Goal: Task Accomplishment & Management: Complete application form

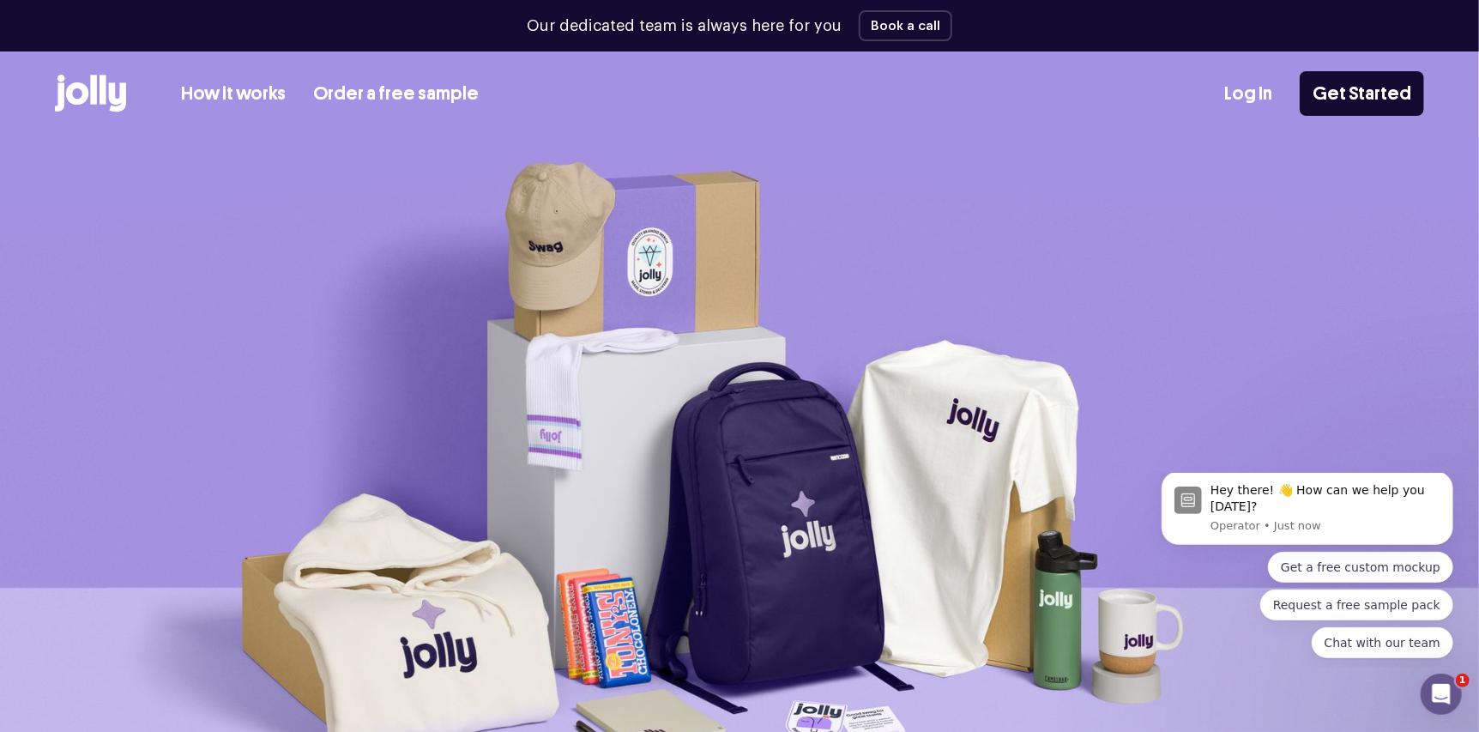
click at [233, 95] on link "How it works" at bounding box center [233, 94] width 105 height 28
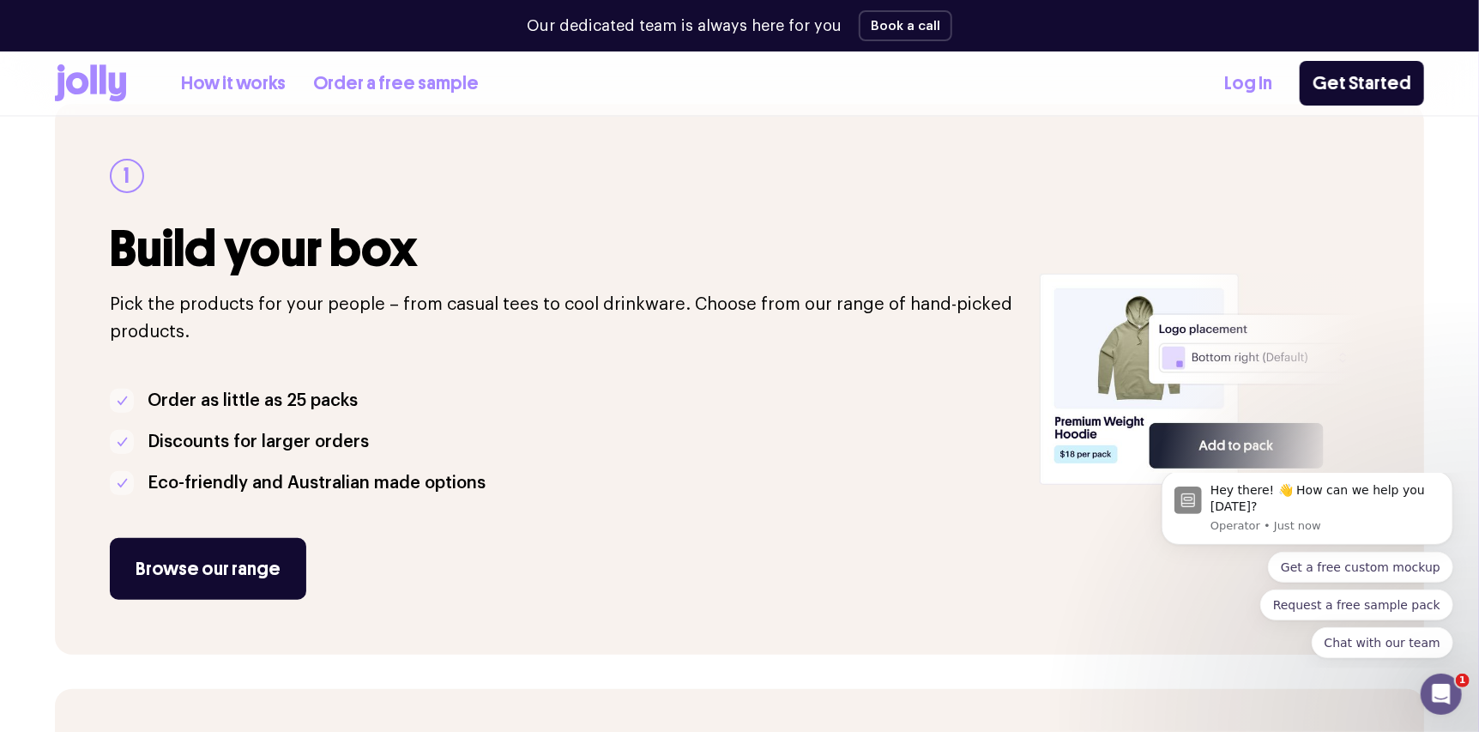
scroll to position [428, 0]
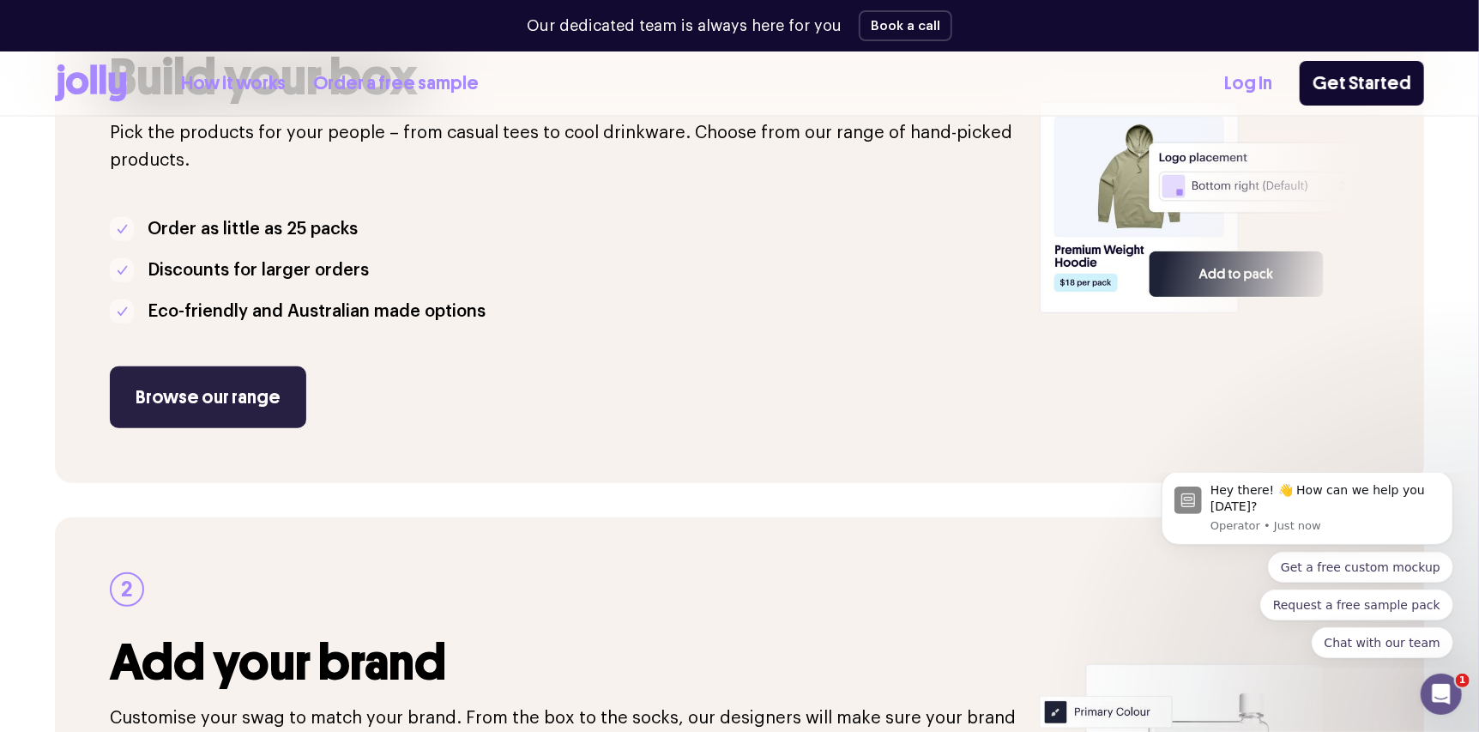
click at [166, 397] on link "Browse our range" at bounding box center [208, 397] width 197 height 62
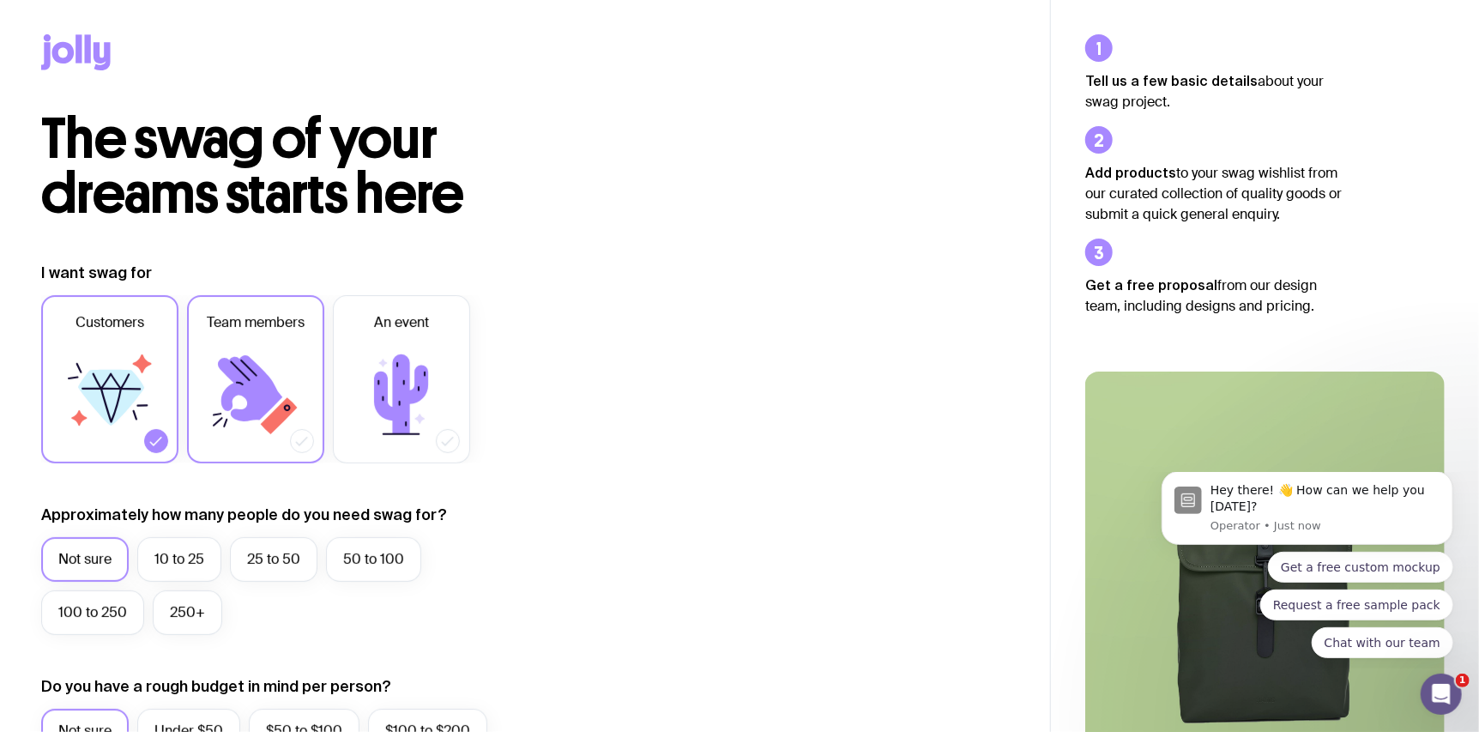
click at [220, 336] on label "Team members" at bounding box center [255, 379] width 137 height 168
click at [0, 0] on input "Team members" at bounding box center [0, 0] width 0 height 0
click at [291, 437] on div at bounding box center [302, 441] width 24 height 24
click at [0, 0] on input "Team members" at bounding box center [0, 0] width 0 height 0
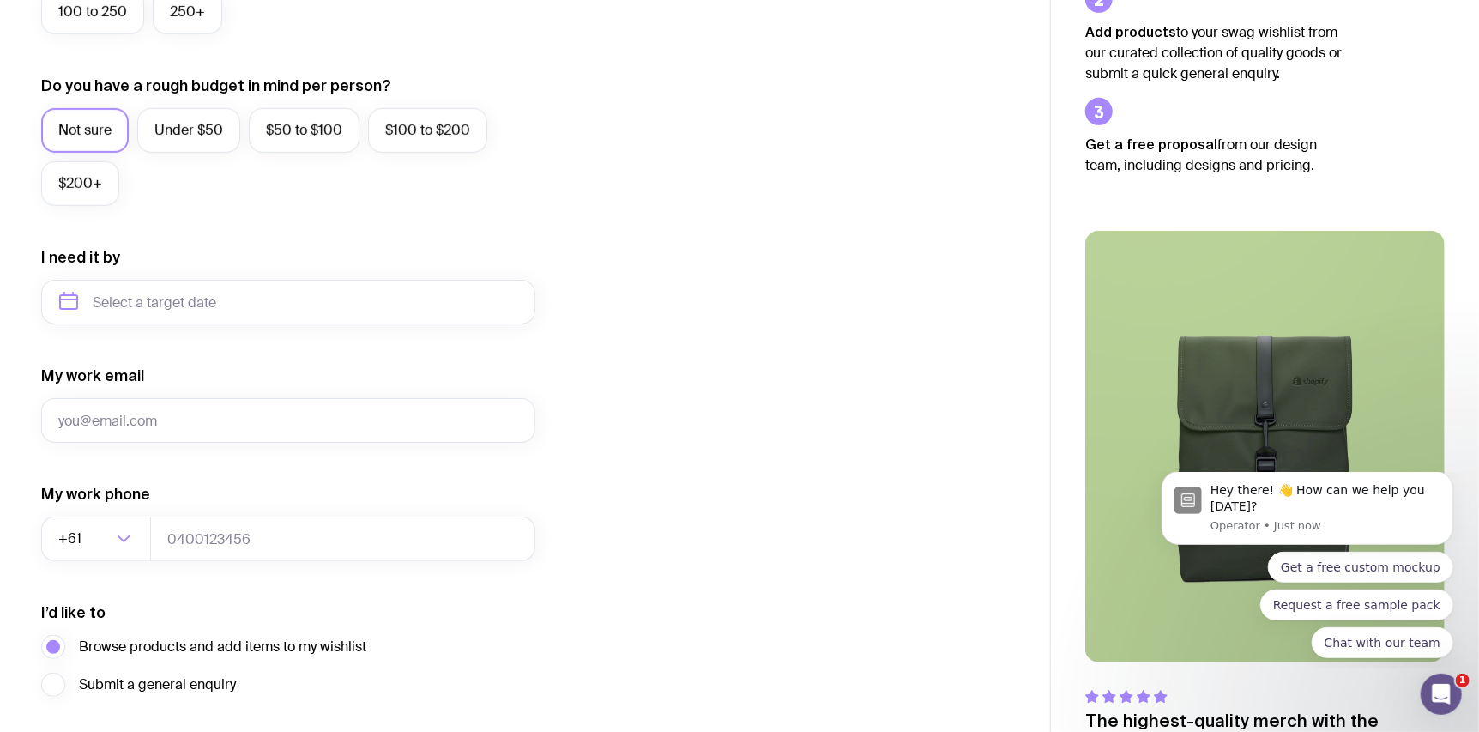
scroll to position [726, 0]
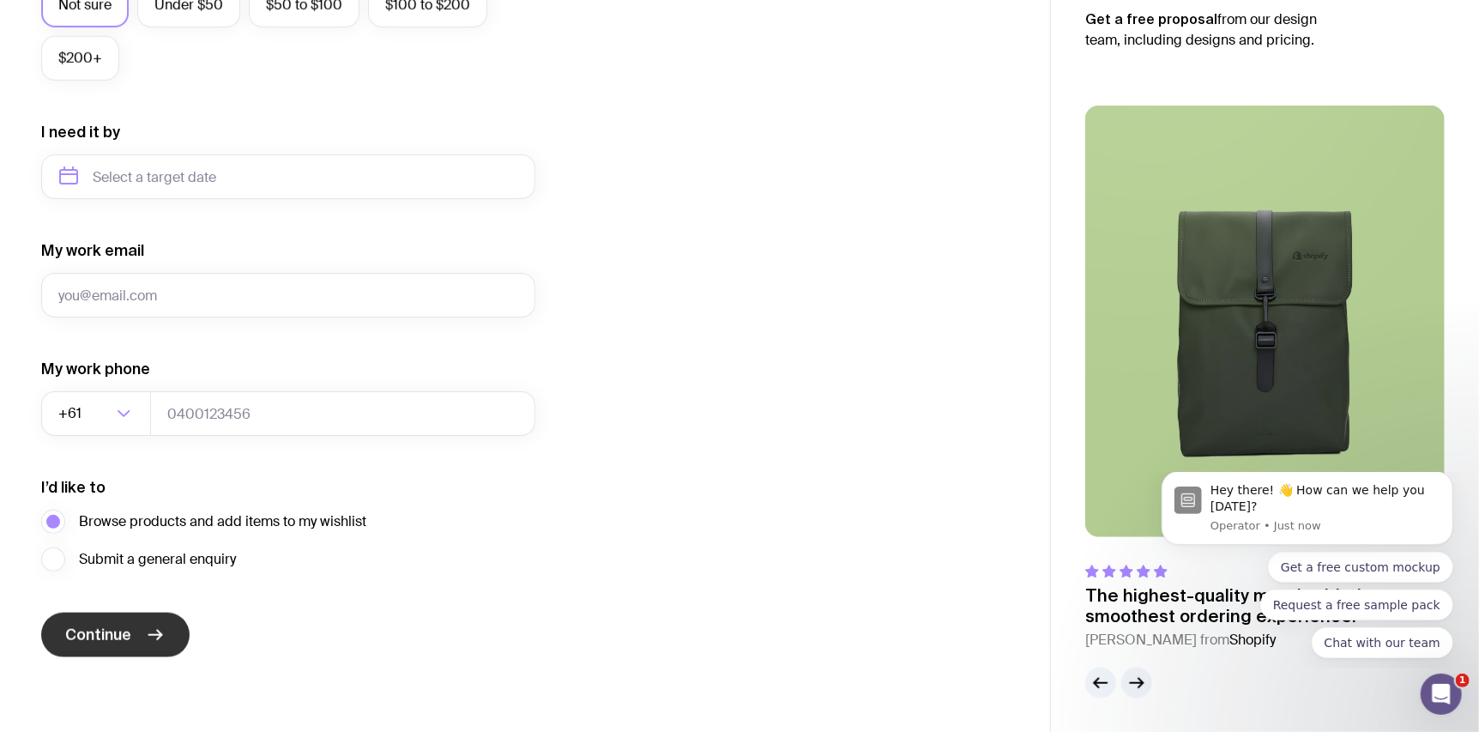
click at [79, 617] on button "Continue" at bounding box center [115, 635] width 148 height 45
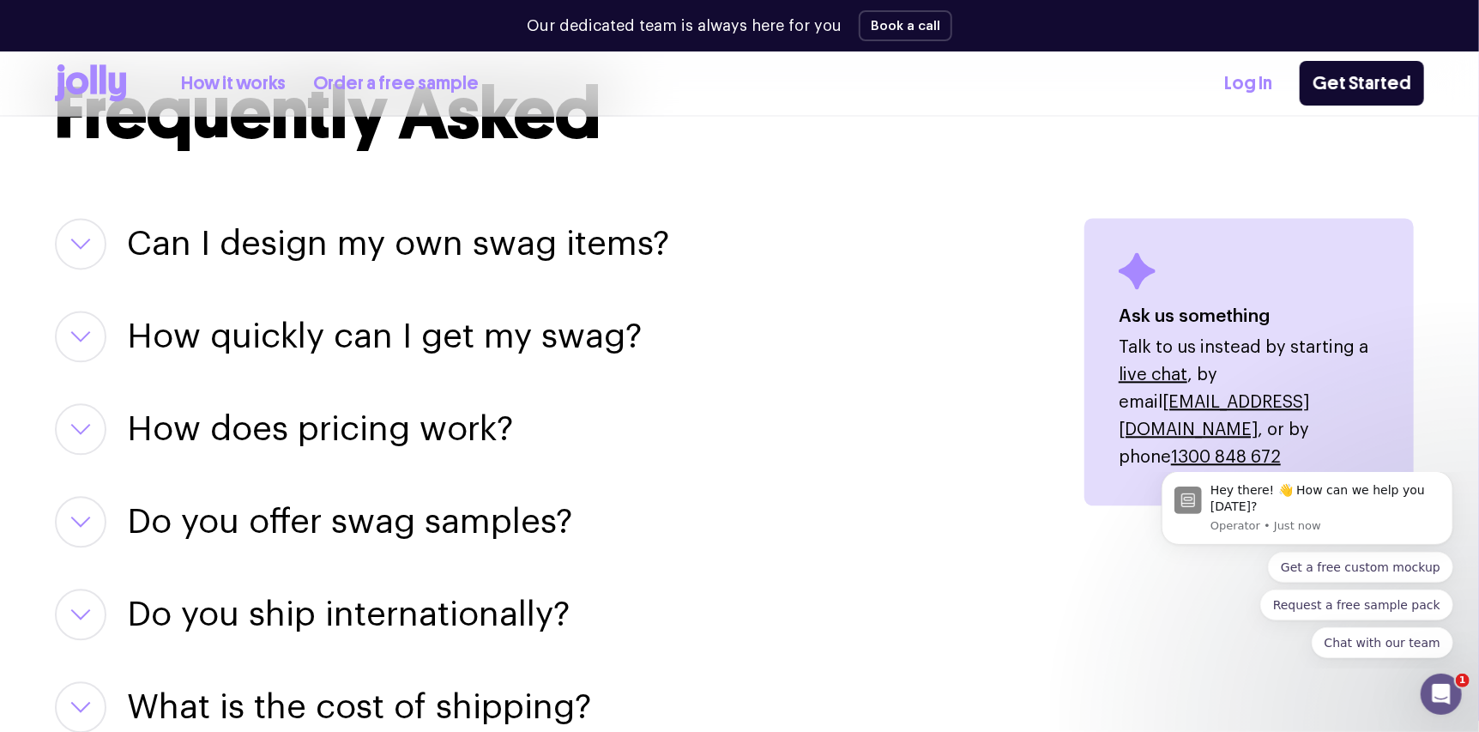
scroll to position [2115, 0]
click at [200, 247] on h3 "Can I design my own swag items?" at bounding box center [398, 242] width 542 height 51
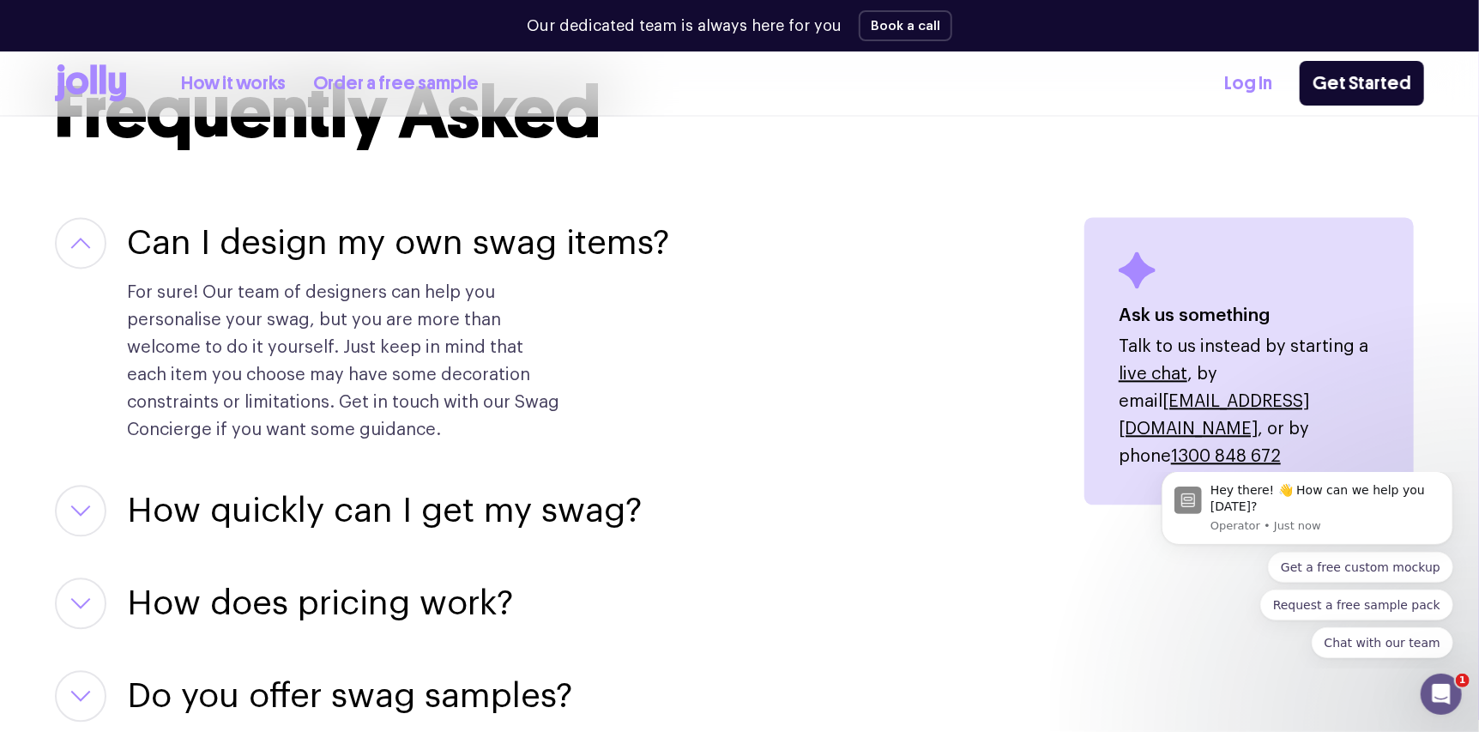
click at [200, 248] on h3 "Can I design my own swag items?" at bounding box center [398, 242] width 542 height 51
